Goal: Task Accomplishment & Management: Use online tool/utility

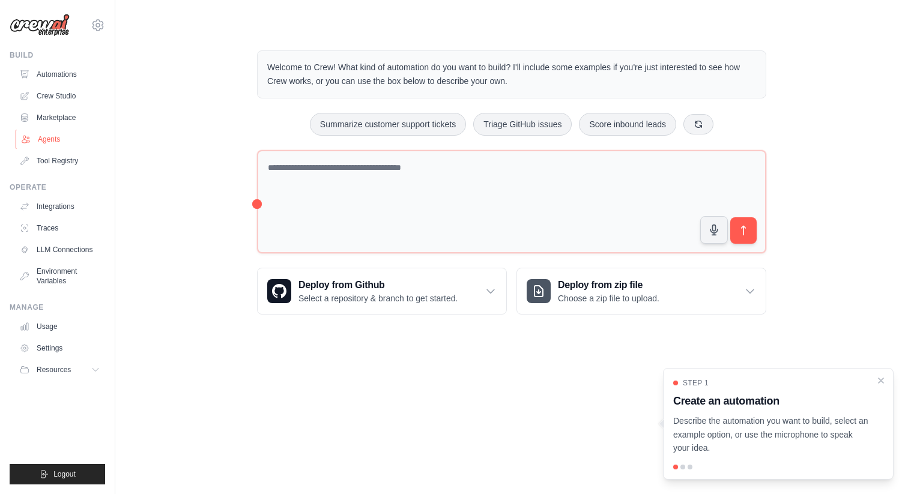
click at [74, 137] on link "Agents" at bounding box center [61, 139] width 91 height 19
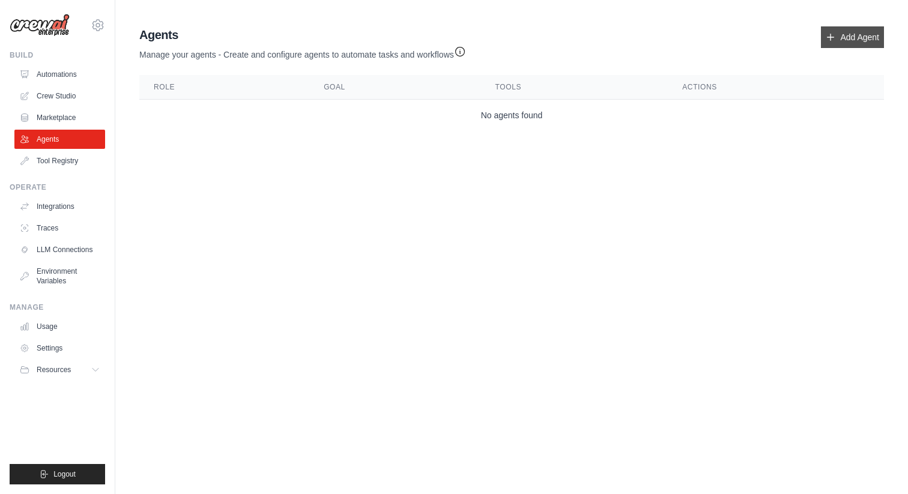
click at [856, 35] on link "Add Agent" at bounding box center [851, 37] width 63 height 22
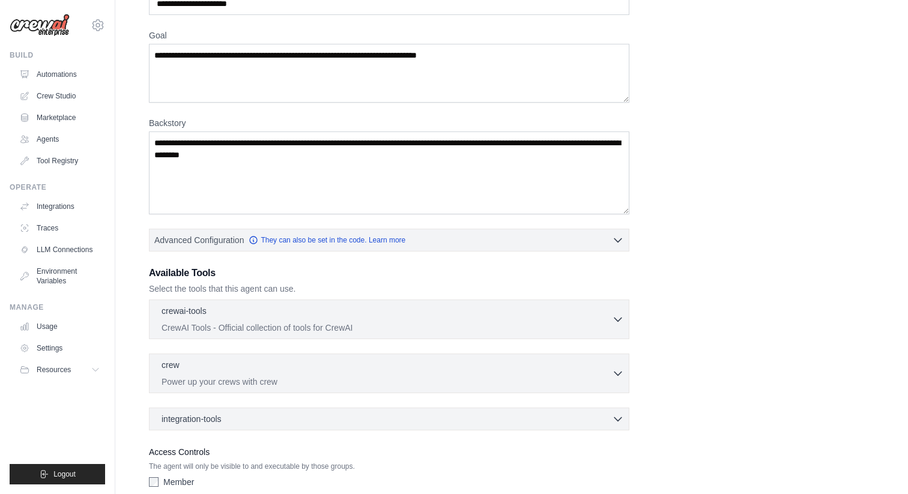
scroll to position [150, 0]
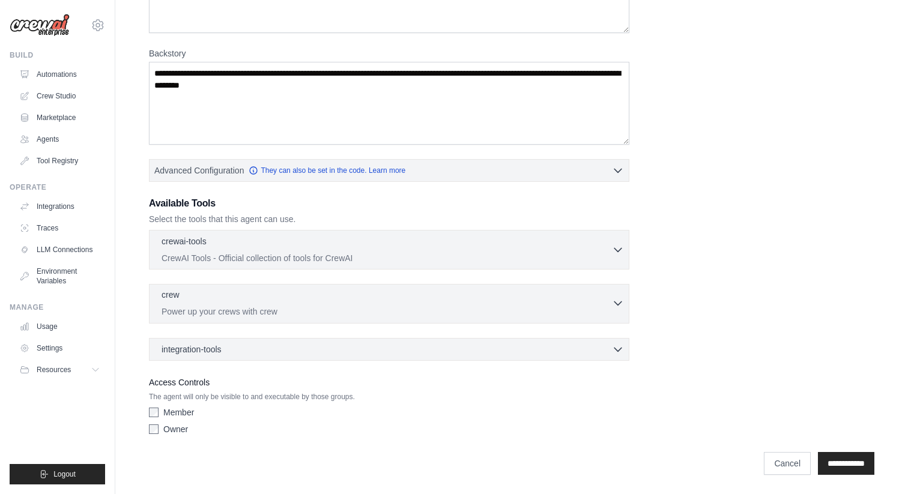
click at [610, 303] on div "crew 0 selected Power up your crews with crew" at bounding box center [386, 303] width 450 height 29
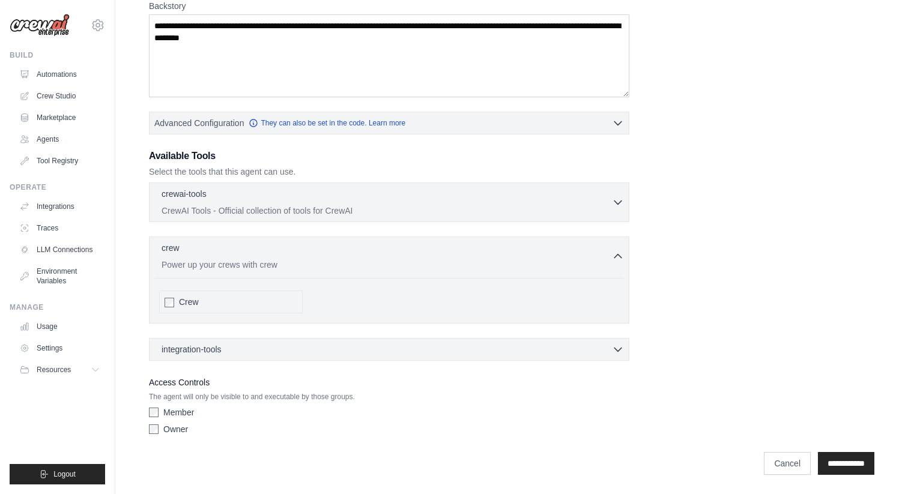
scroll to position [0, 0]
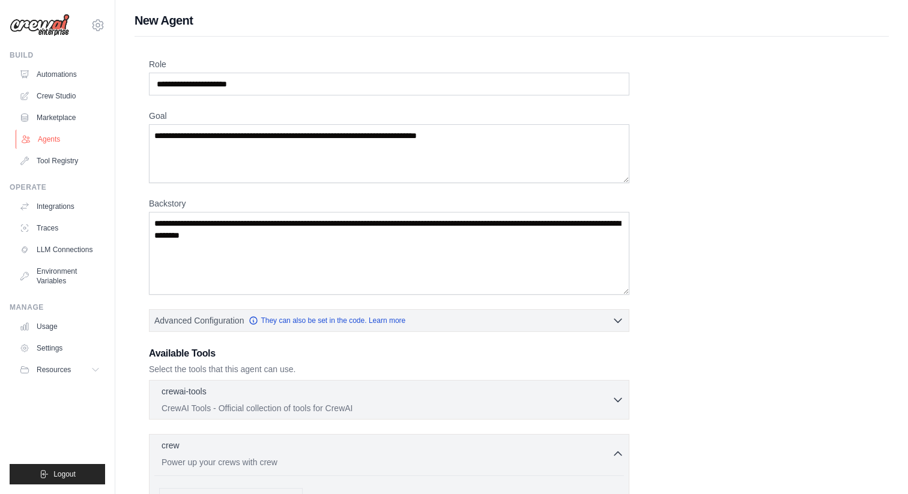
click at [83, 137] on link "Agents" at bounding box center [61, 139] width 91 height 19
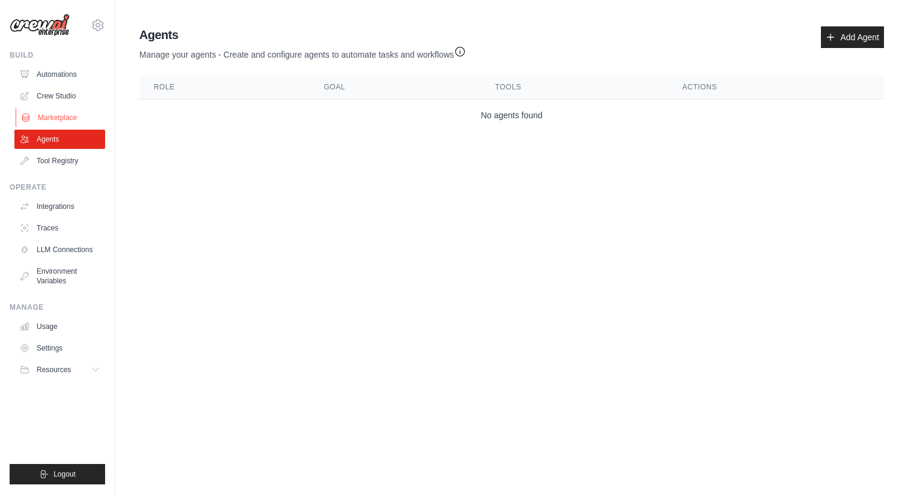
click at [77, 113] on link "Marketplace" at bounding box center [61, 117] width 91 height 19
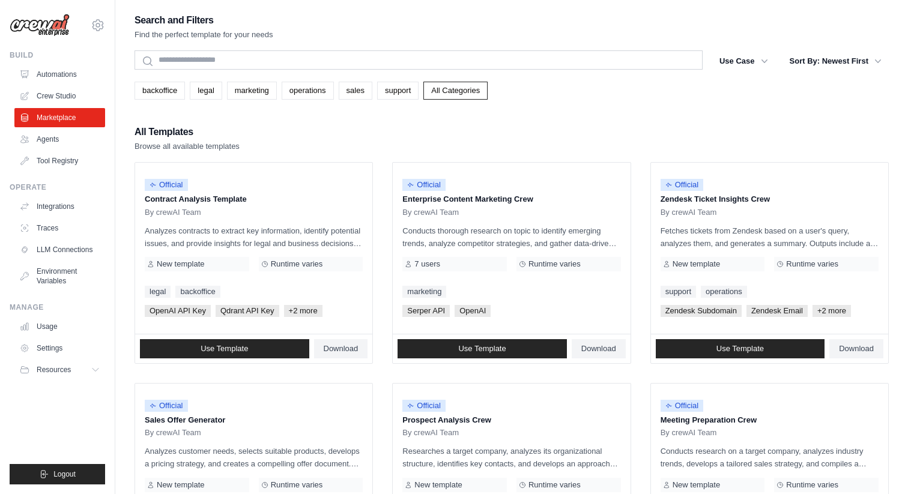
click at [492, 80] on div "backoffice legal marketing operations sales support All Categories" at bounding box center [511, 86] width 754 height 28
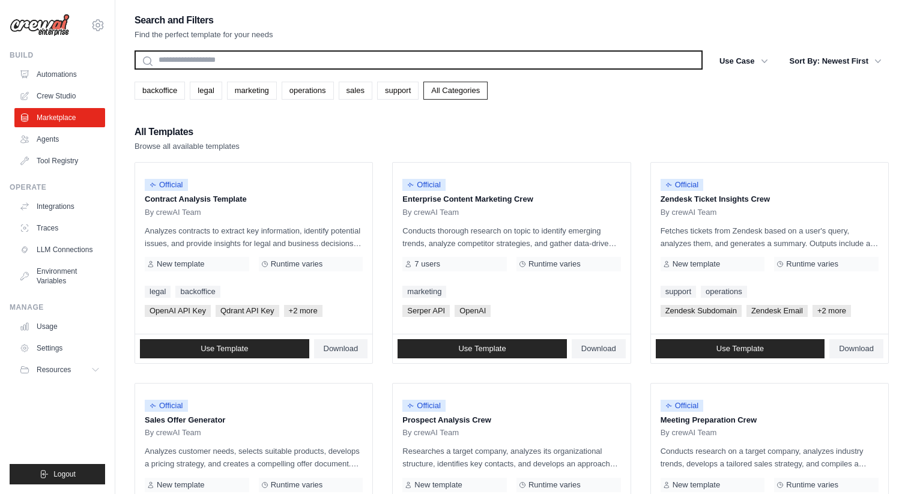
click at [376, 67] on input "text" at bounding box center [418, 59] width 568 height 19
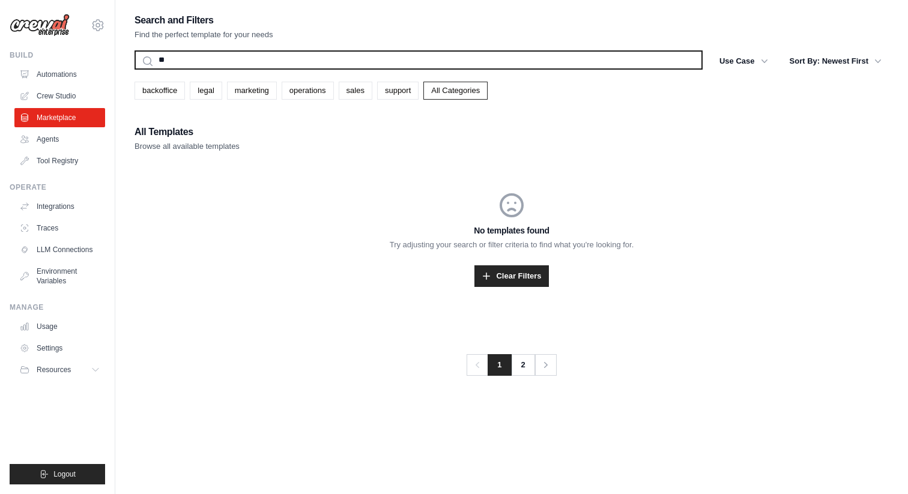
type input "*"
type input "*****"
click at [134, 69] on button "Search" at bounding box center [134, 69] width 1 height 1
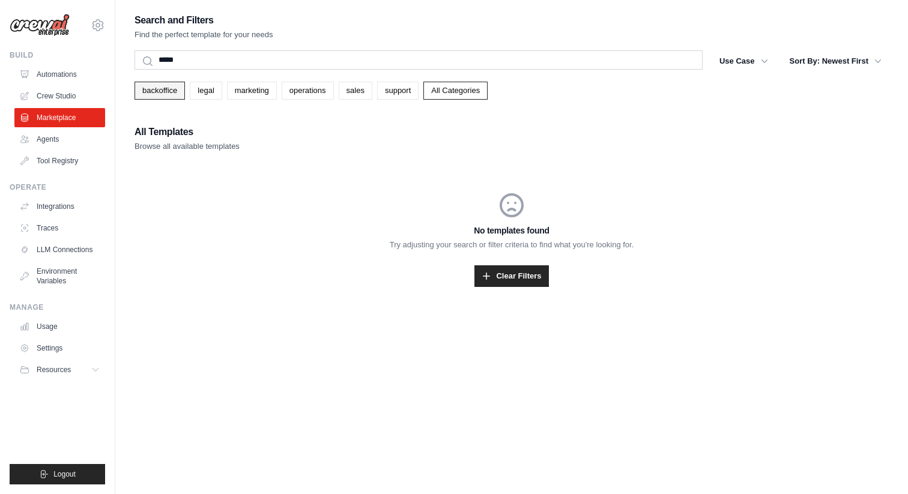
click at [183, 93] on link "backoffice" at bounding box center [159, 91] width 50 height 18
click at [406, 97] on link "support" at bounding box center [397, 91] width 41 height 18
click at [73, 142] on link "Agents" at bounding box center [61, 139] width 91 height 19
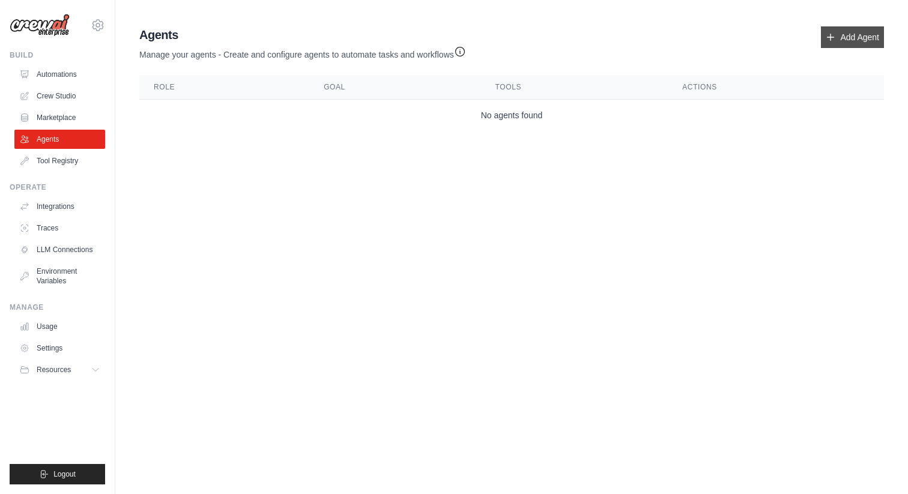
click at [866, 29] on link "Add Agent" at bounding box center [851, 37] width 63 height 22
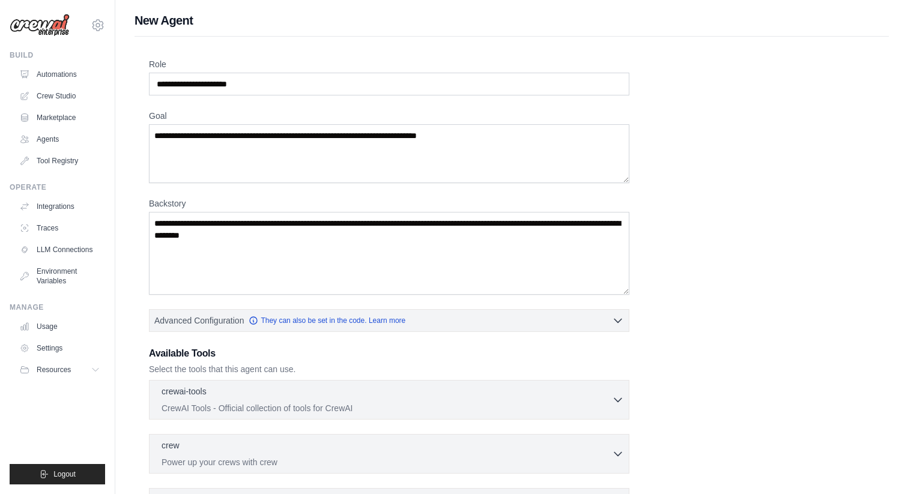
click at [749, 297] on div "Role Goal [GEOGRAPHIC_DATA] Advanced Configuration They can also be set in the …" at bounding box center [511, 324] width 725 height 532
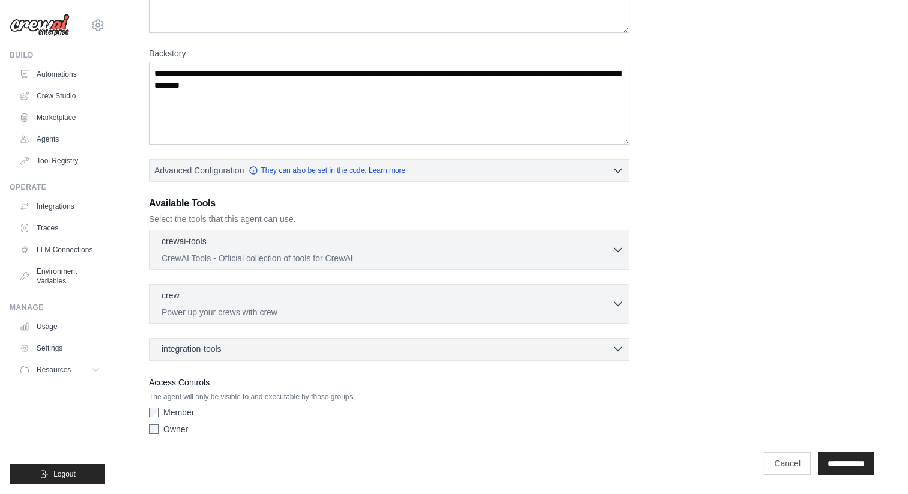
click at [612, 352] on icon "button" at bounding box center [618, 349] width 12 height 12
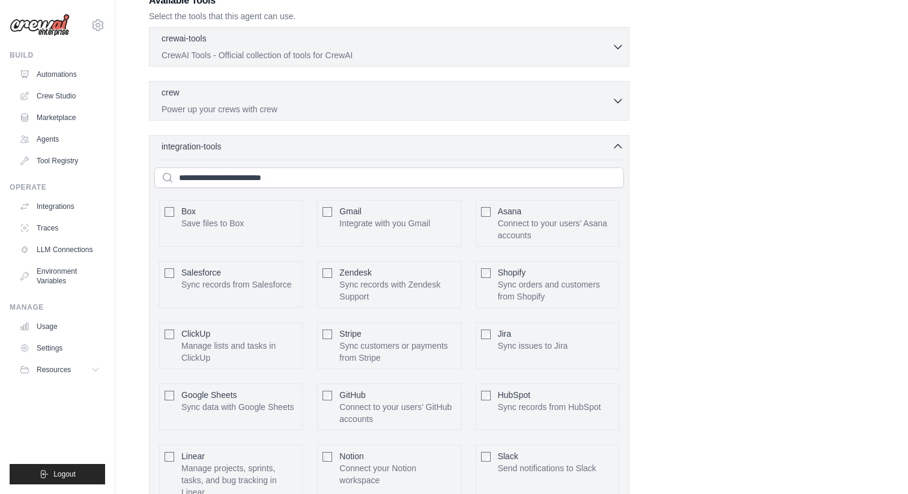
scroll to position [406, 0]
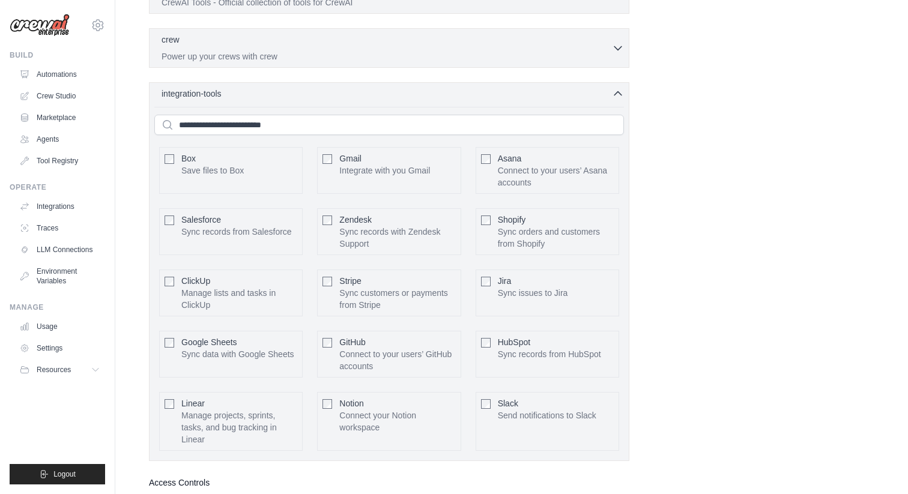
click at [622, 99] on div "integration-tools 0 selected Box Save files to Box Gmail" at bounding box center [389, 271] width 480 height 379
click at [618, 94] on icon "button" at bounding box center [618, 93] width 12 height 12
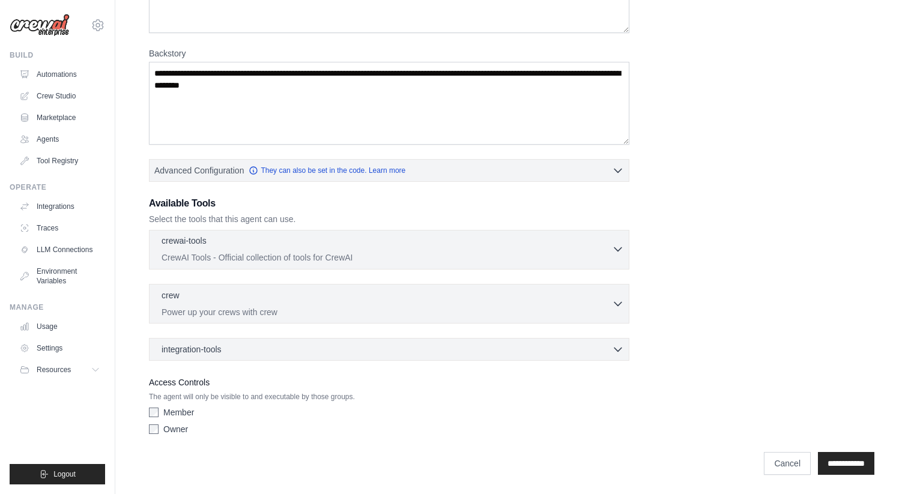
click at [619, 247] on icon "button" at bounding box center [618, 249] width 12 height 12
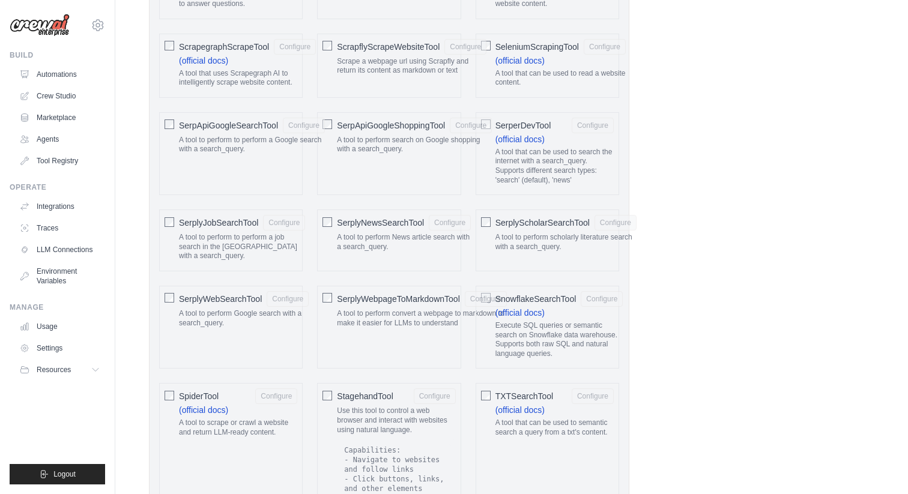
scroll to position [1842, 0]
